Goal: Information Seeking & Learning: Learn about a topic

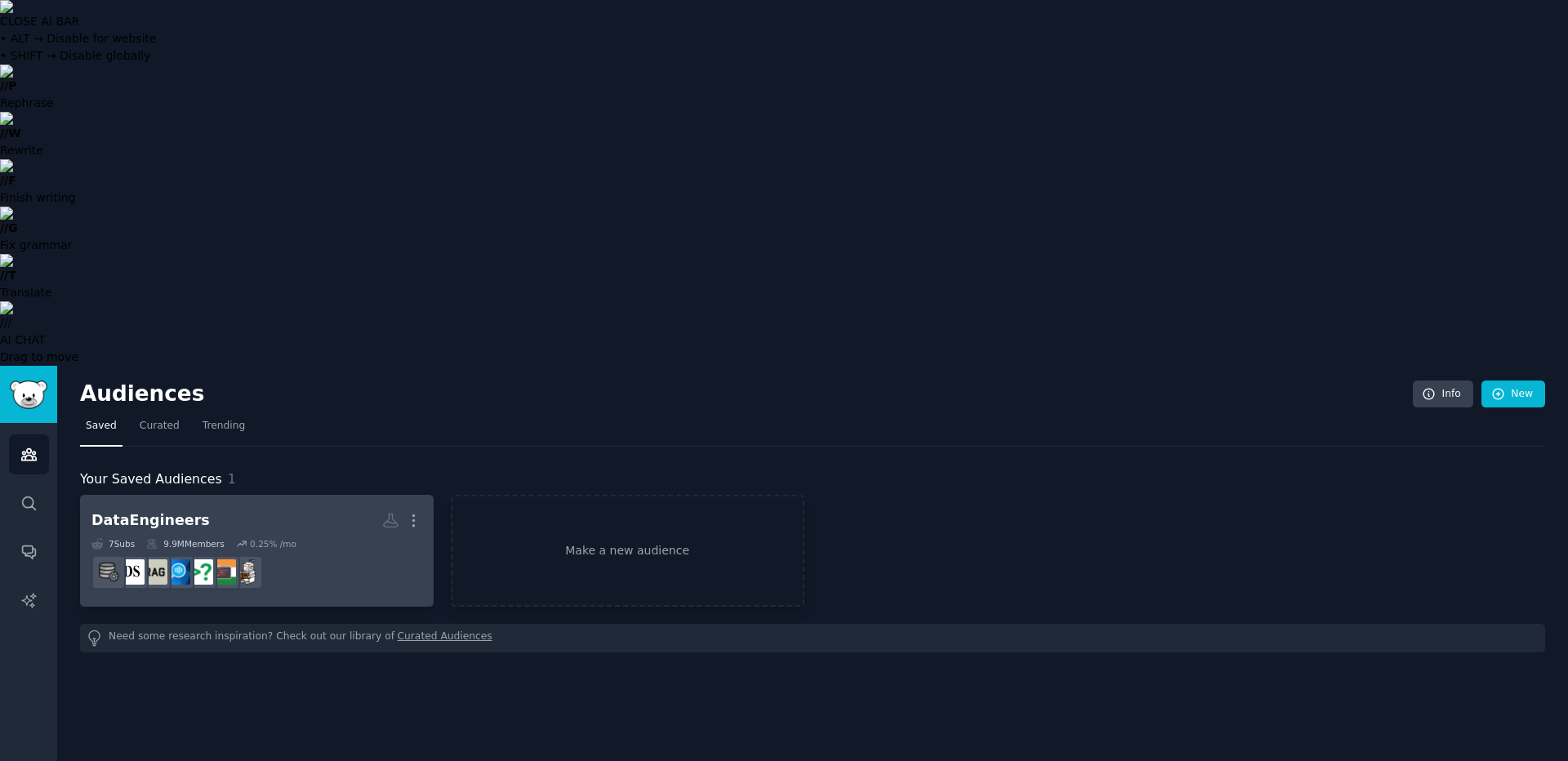
click at [181, 510] on div "DataEngineers" at bounding box center [150, 521] width 119 height 20
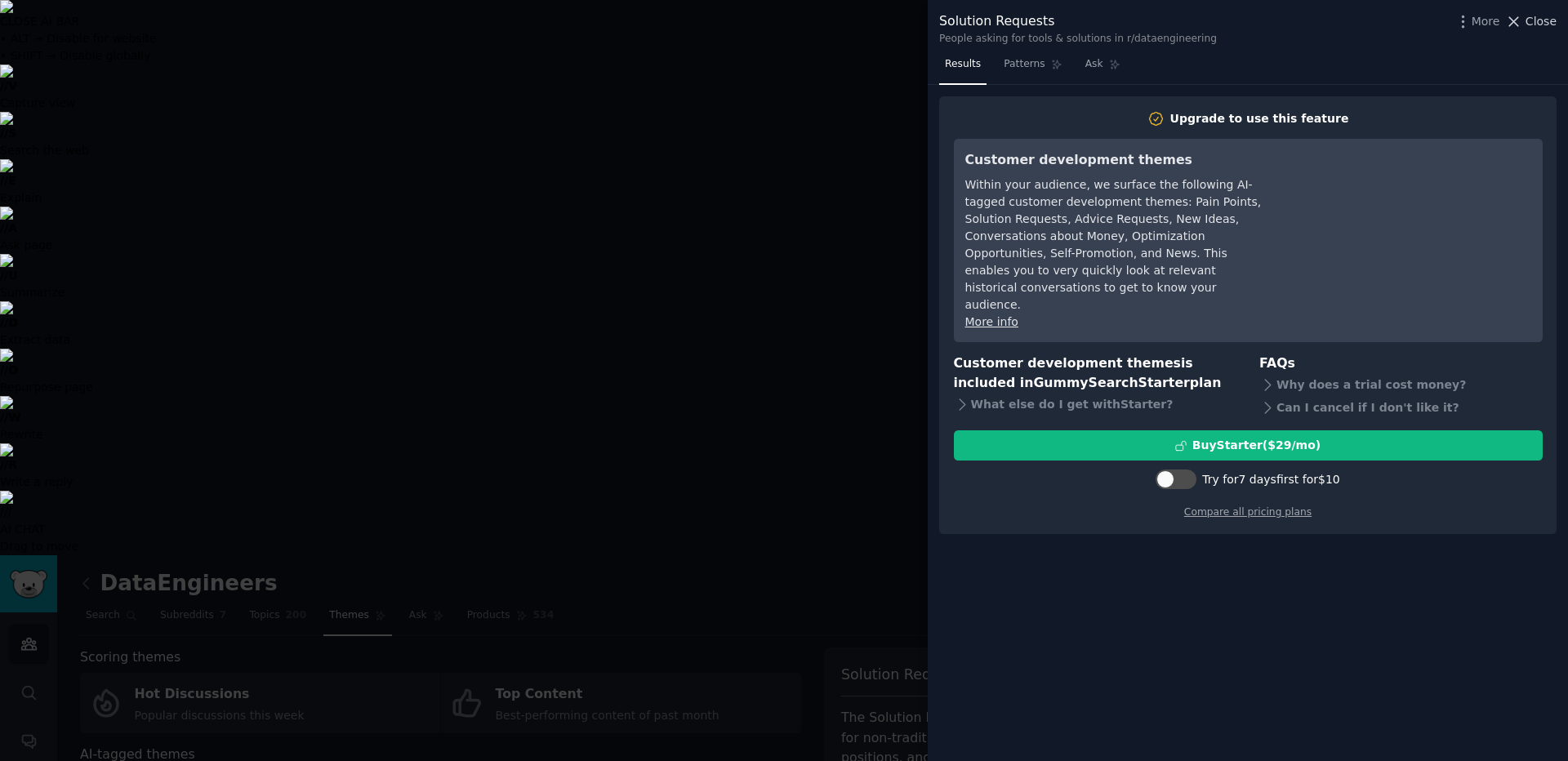
click at [1539, 27] on span "Close" at bounding box center [1540, 21] width 31 height 18
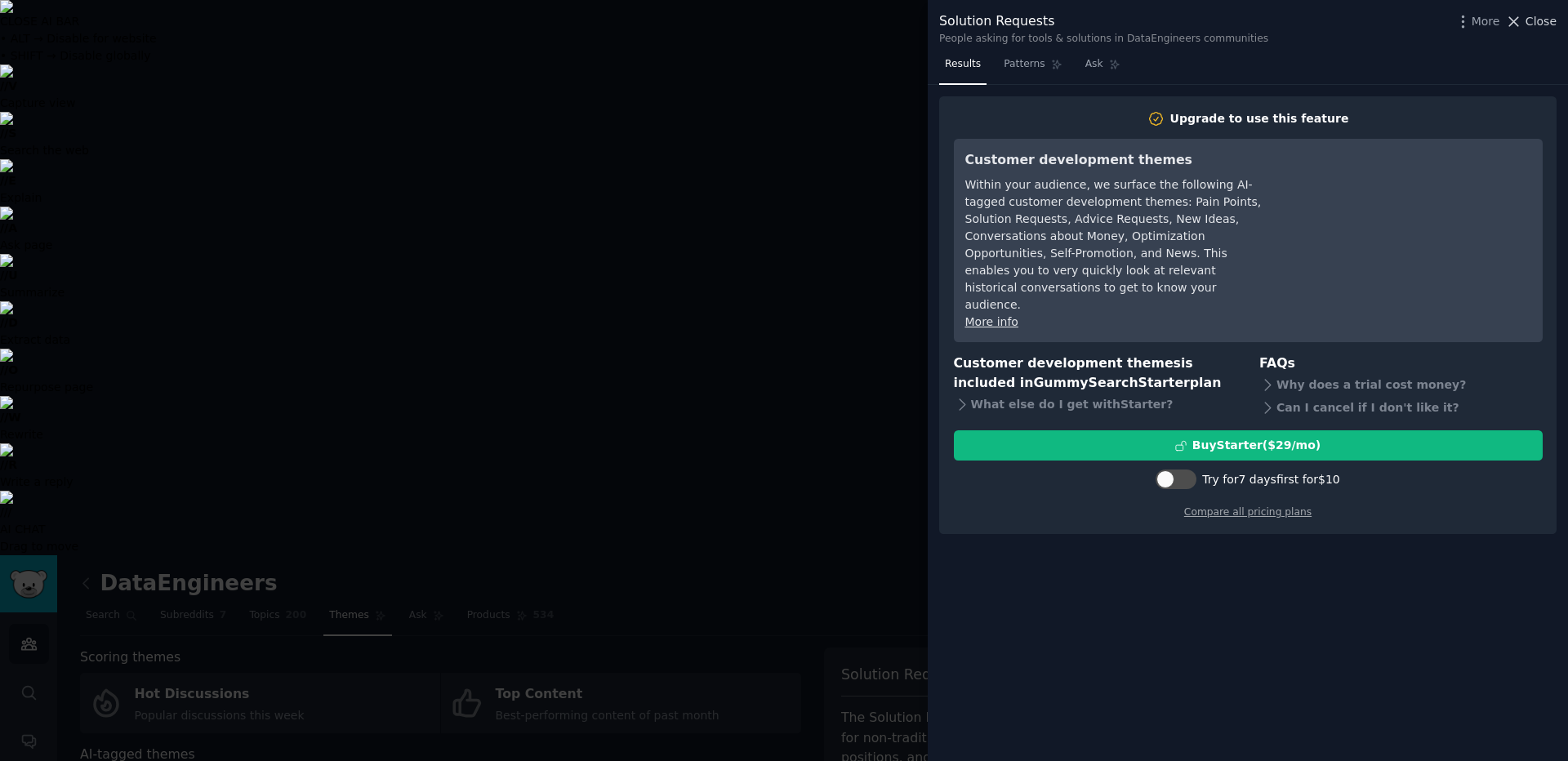
click at [1527, 25] on button "Close" at bounding box center [1530, 21] width 52 height 18
